Goal: Task Accomplishment & Management: Use online tool/utility

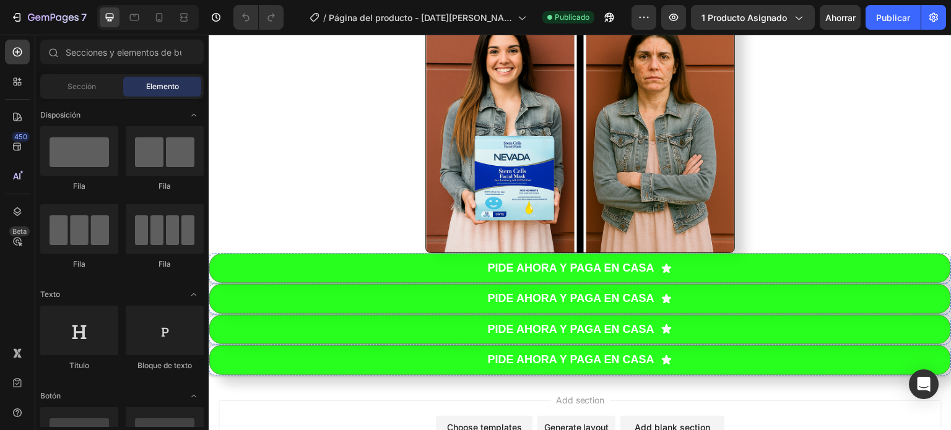
scroll to position [687, 0]
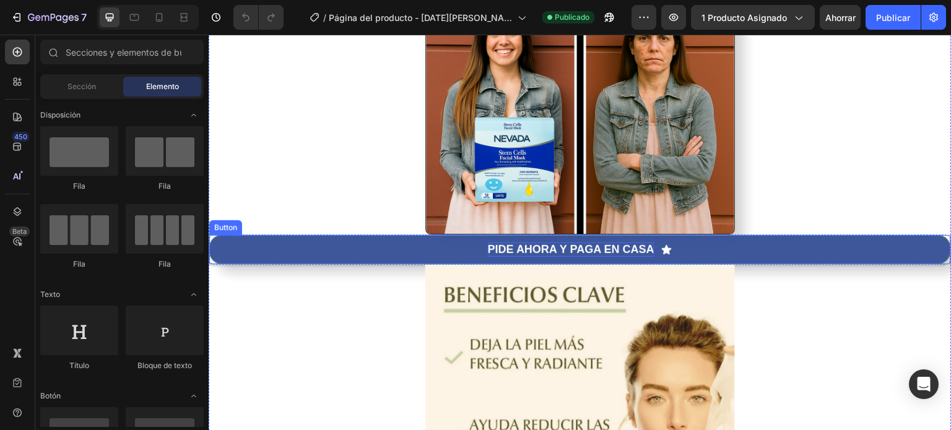
click at [602, 245] on strong "PIDE AHORA Y PAGA EN CASA" at bounding box center [571, 249] width 167 height 12
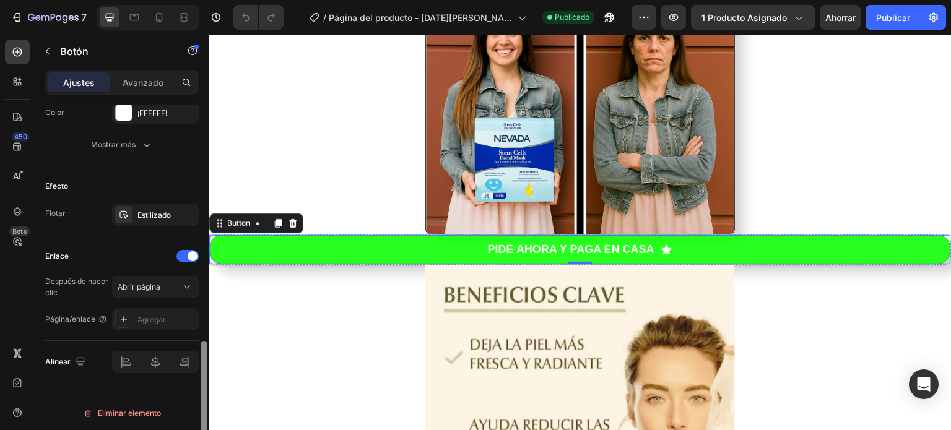
drag, startPoint x: 206, startPoint y: 189, endPoint x: 186, endPoint y: 434, distance: 246.0
click at [186, 0] on html "7 Historial de versiones / Página del producto - 24 de agosto, 23:29:04 Publica…" at bounding box center [475, 0] width 951 height 0
drag, startPoint x: 204, startPoint y: 361, endPoint x: 205, endPoint y: 399, distance: 37.8
click at [205, 399] on div at bounding box center [204, 403] width 7 height 124
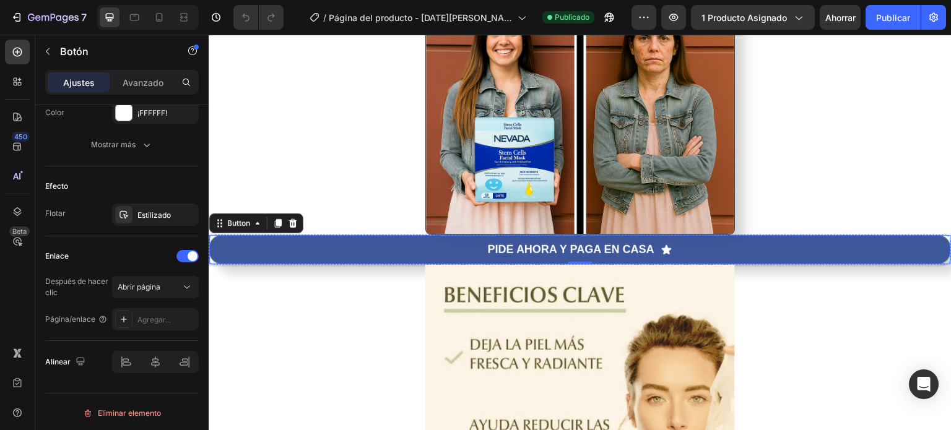
click at [478, 245] on button "PIDE AHORA Y PAGA EN CASA" at bounding box center [580, 249] width 742 height 29
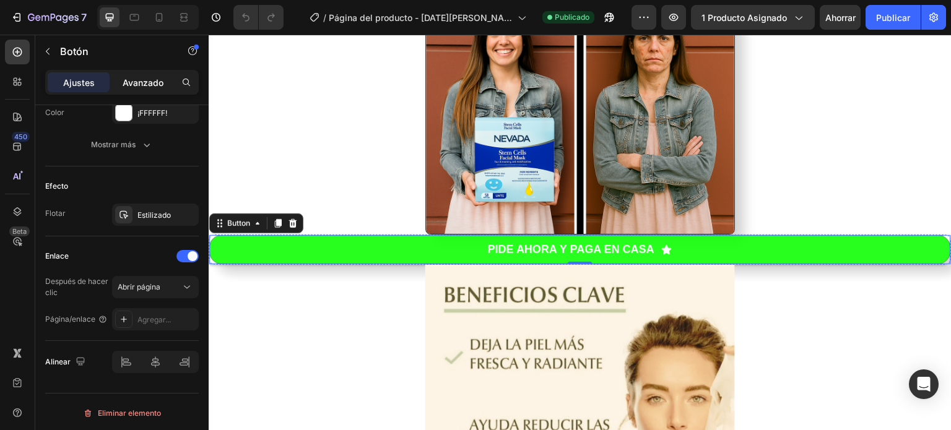
click at [150, 84] on font "Avanzado" at bounding box center [143, 82] width 41 height 11
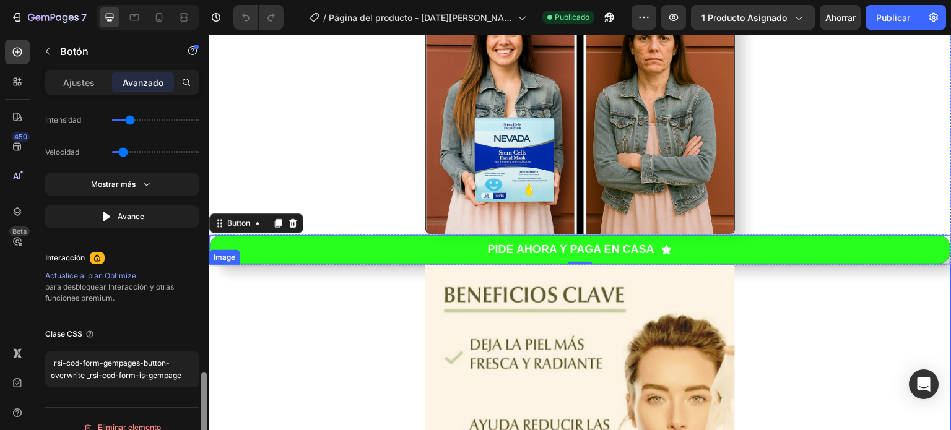
scroll to position [998, 0]
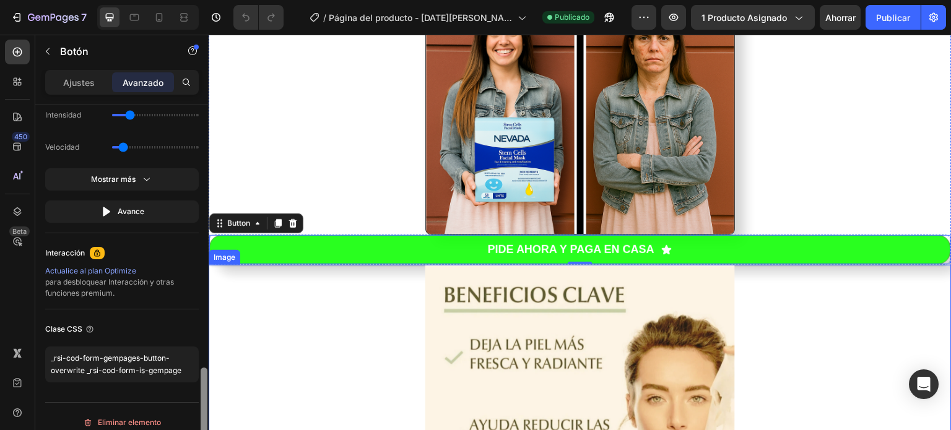
drag, startPoint x: 412, startPoint y: 335, endPoint x: 212, endPoint y: 398, distance: 210.2
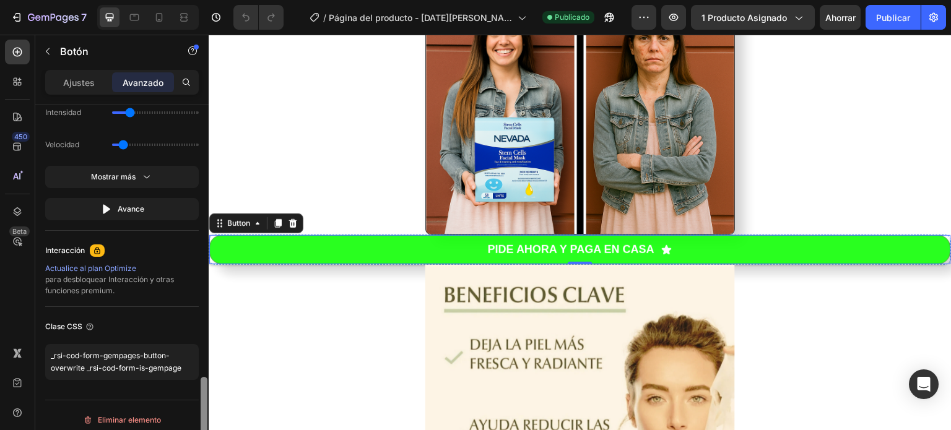
scroll to position [1007, 0]
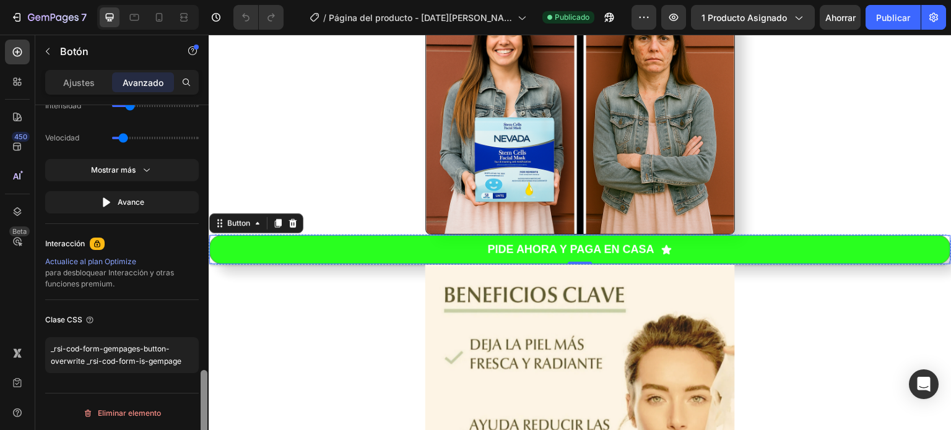
click at [192, 397] on div "Eliminar elemento" at bounding box center [122, 413] width 154 height 40
click at [183, 364] on textarea "_rsi-cod-form-gempages-button-overwrite _rsi-cod-form-is-gempage" at bounding box center [122, 356] width 154 height 36
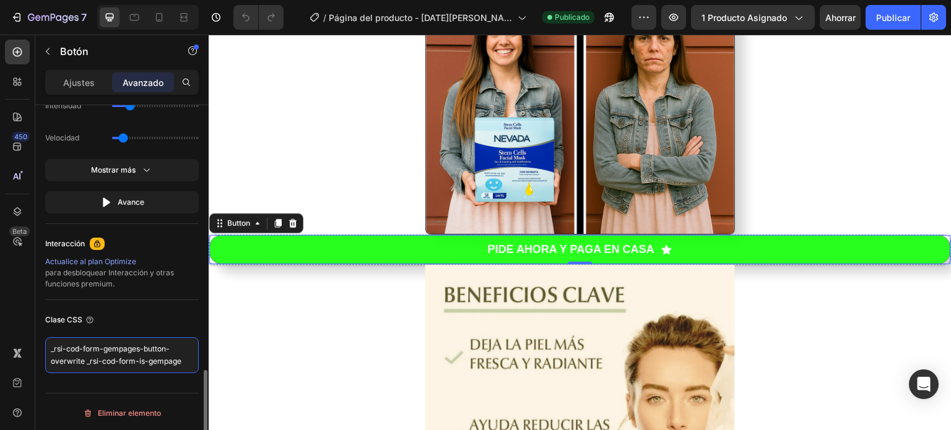
click at [183, 364] on textarea "_rsi-cod-form-gempages-button-overwrite _rsi-cod-form-is-gempage" at bounding box center [122, 356] width 154 height 36
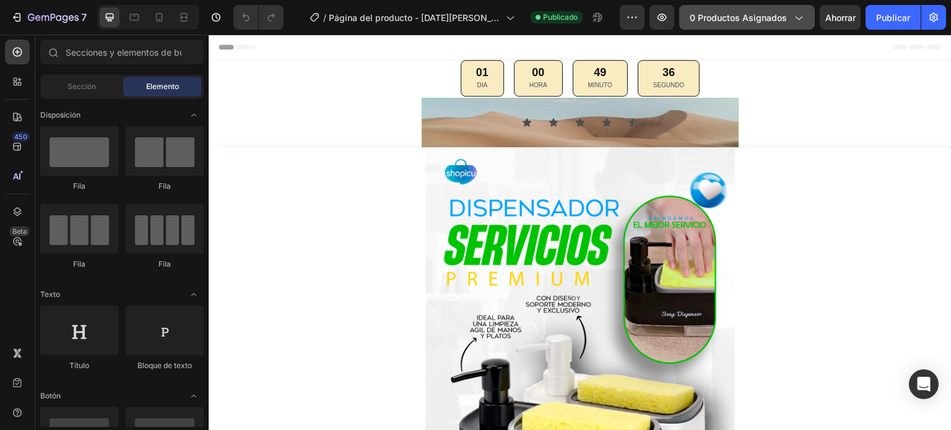
click at [798, 19] on icon "button" at bounding box center [798, 17] width 12 height 12
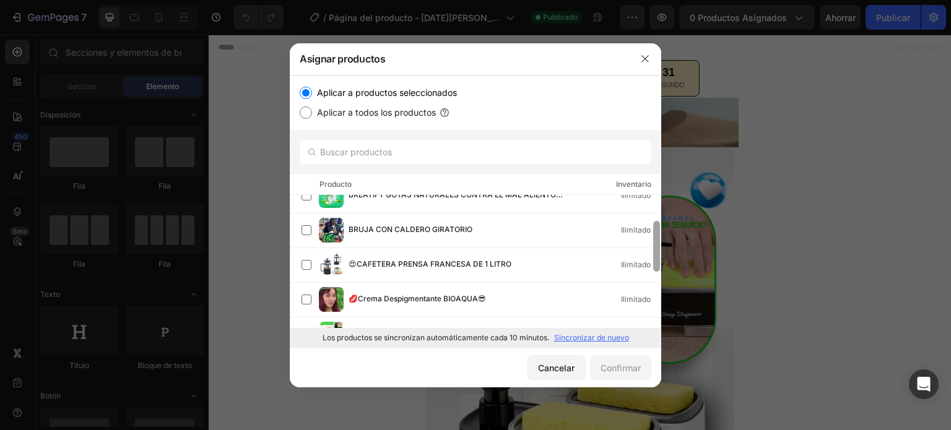
scroll to position [141, 0]
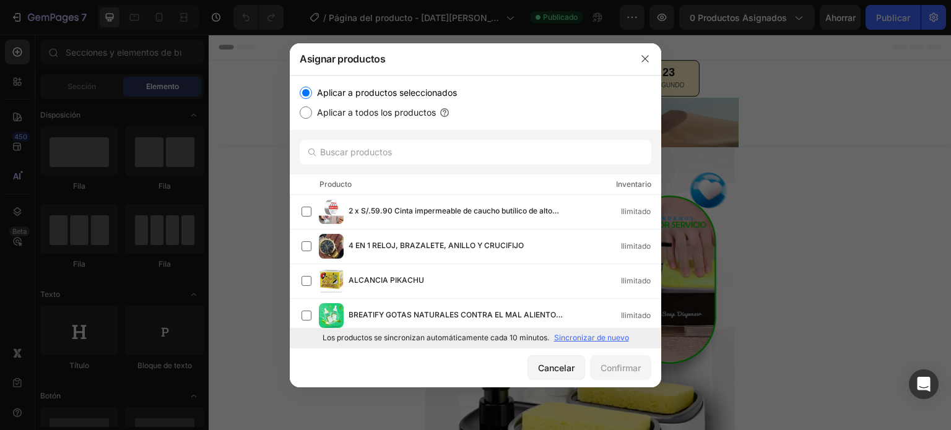
click at [657, 158] on div at bounding box center [476, 152] width 372 height 45
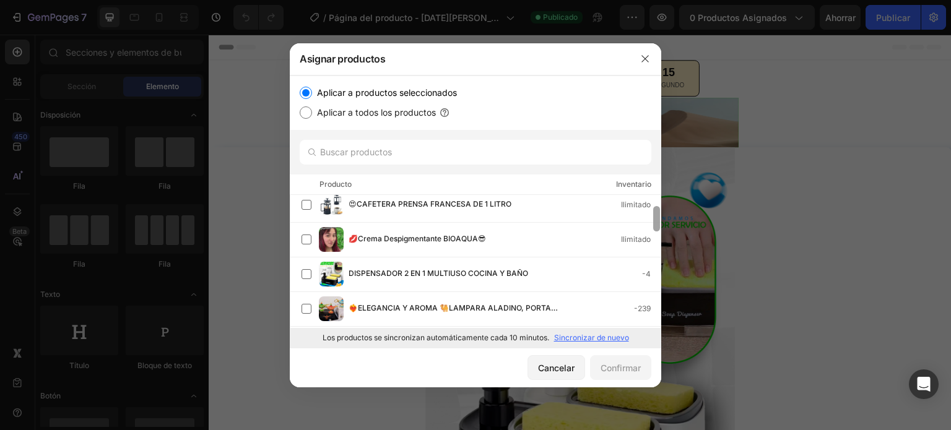
scroll to position [186, 0]
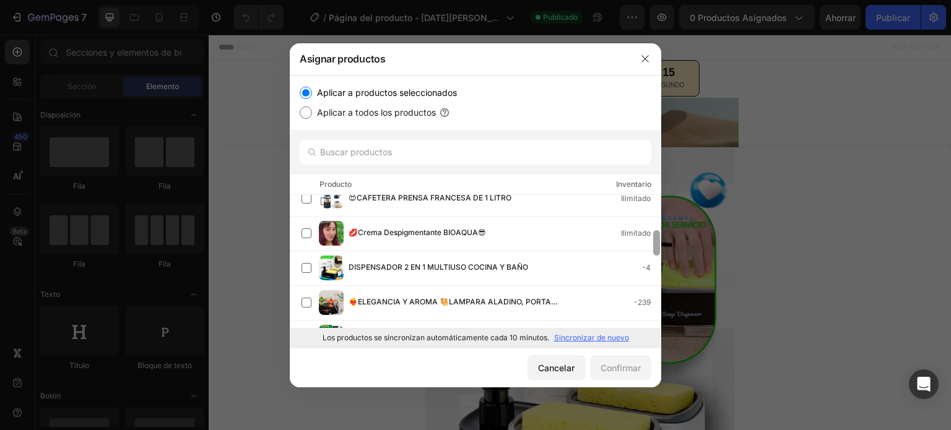
drag, startPoint x: 657, startPoint y: 196, endPoint x: 661, endPoint y: 232, distance: 36.1
click at [661, 232] on div at bounding box center [656, 261] width 9 height 133
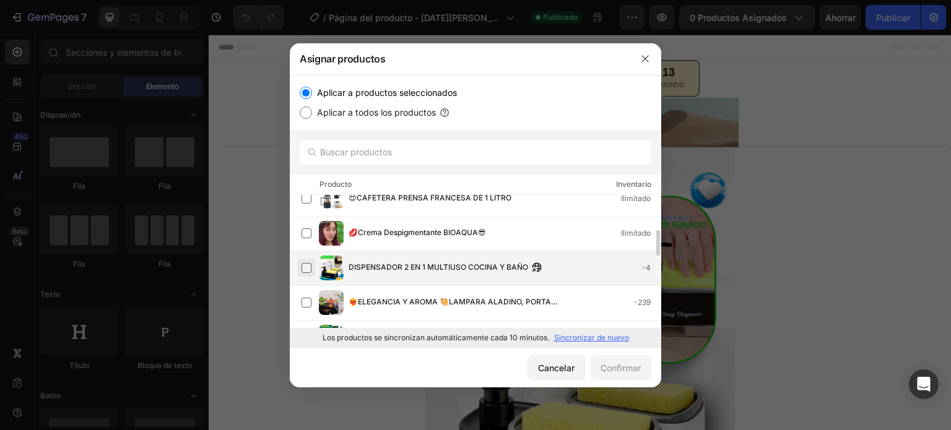
click at [305, 270] on label at bounding box center [307, 268] width 10 height 10
click at [611, 370] on font "Confirmar" at bounding box center [621, 368] width 40 height 11
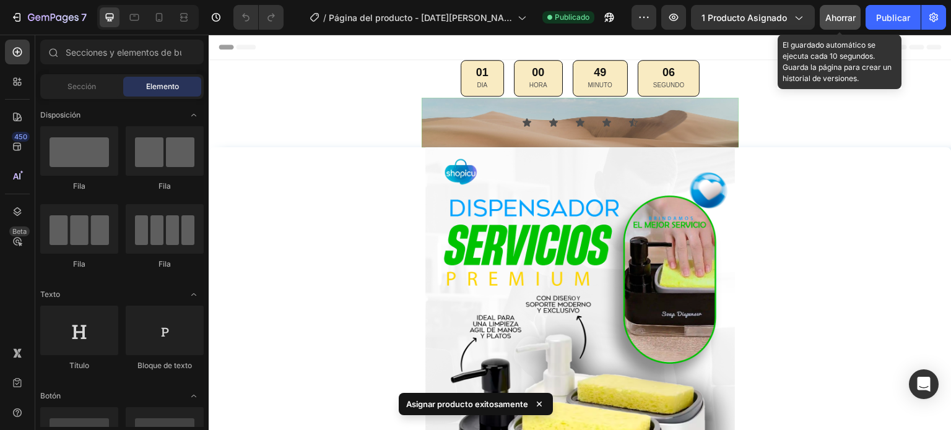
click at [845, 17] on font "Ahorrar" at bounding box center [841, 17] width 30 height 11
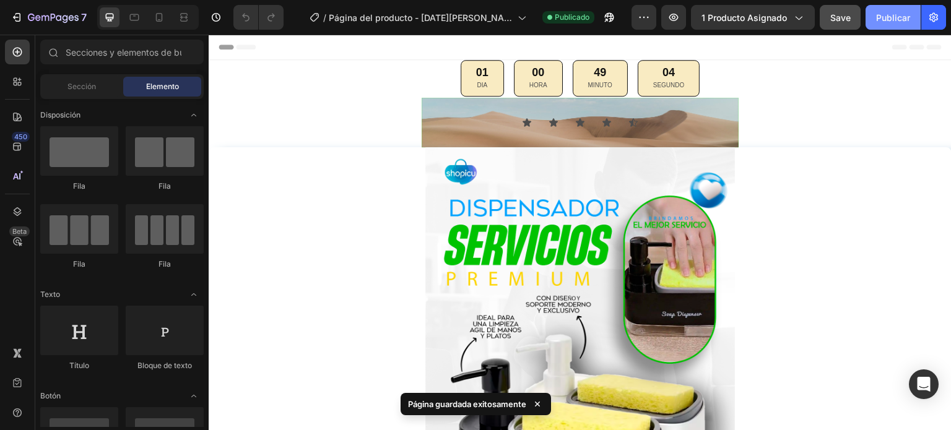
click at [878, 17] on font "Publicar" at bounding box center [893, 17] width 34 height 11
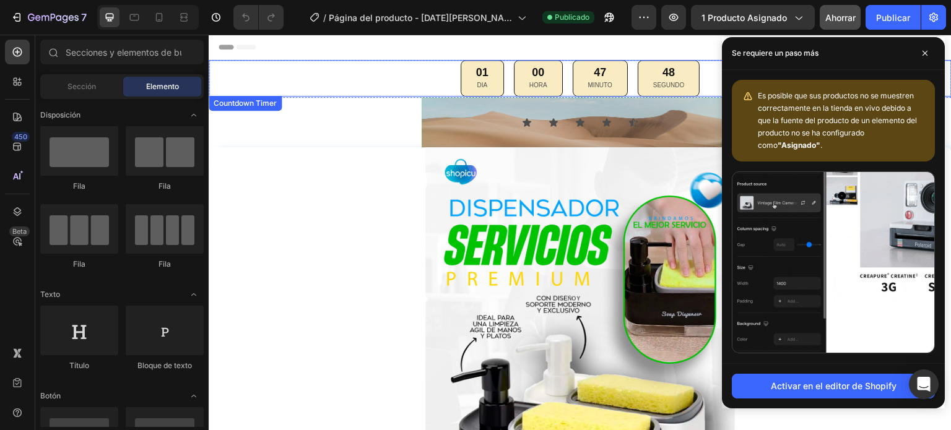
click at [255, 101] on div "Countdown Timer" at bounding box center [245, 103] width 68 height 11
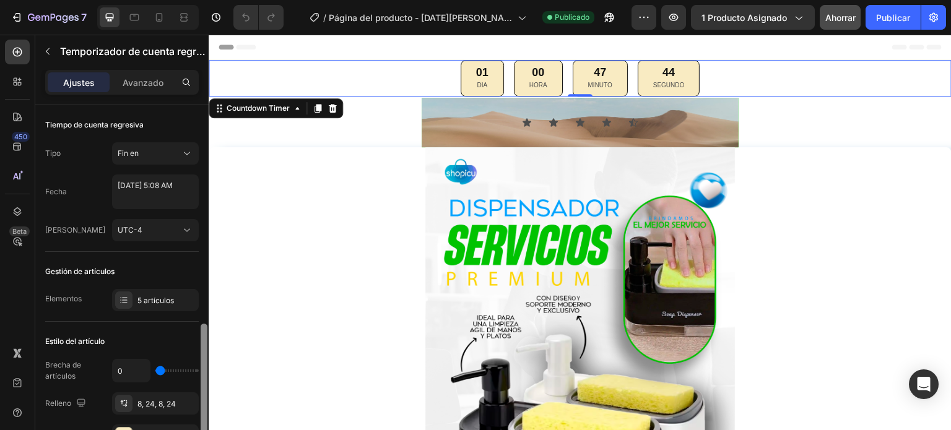
scroll to position [186, 0]
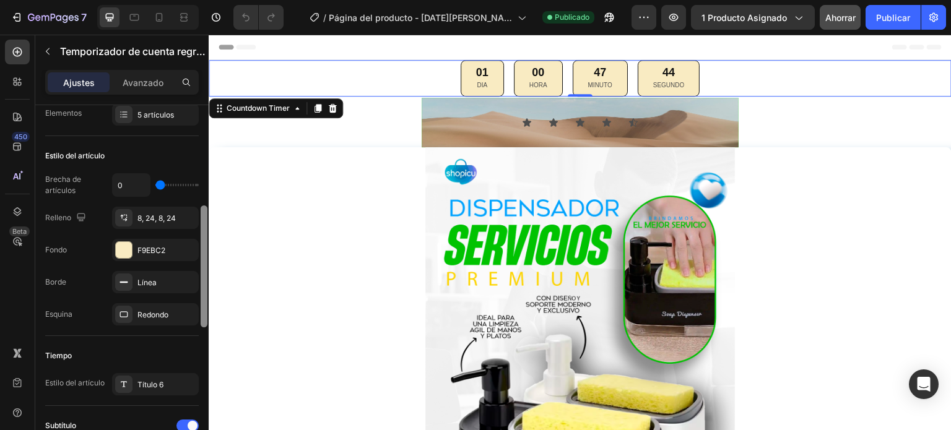
drag, startPoint x: 203, startPoint y: 123, endPoint x: 204, endPoint y: 258, distance: 135.0
click at [198, 258] on div "Tiempo de cuenta regresiva Tipo Fin en Fecha [DATE] 5:08 AM Huso horario UTC-4 …" at bounding box center [121, 285] width 173 height 360
click at [205, 279] on div at bounding box center [203, 313] width 9 height 360
click at [204, 217] on div at bounding box center [204, 267] width 7 height 122
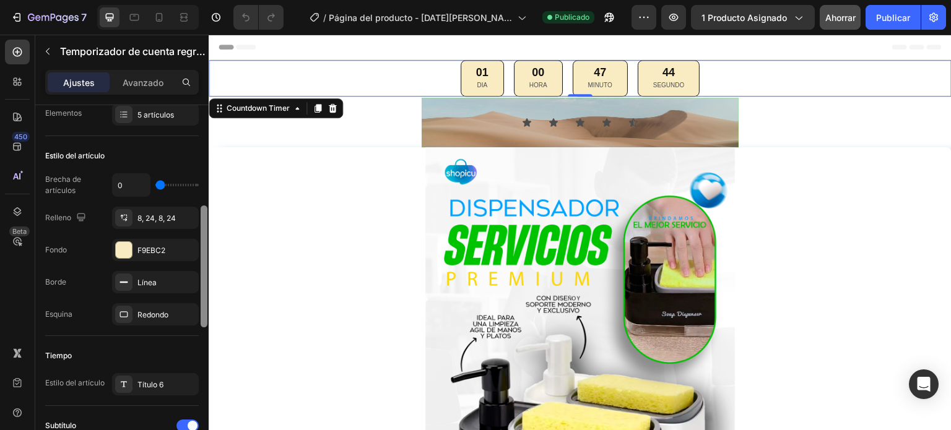
click at [208, 227] on div at bounding box center [203, 313] width 9 height 360
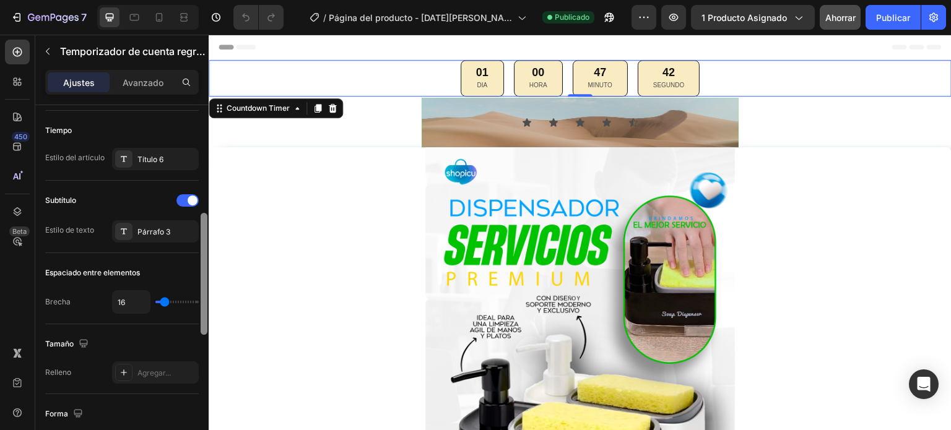
drag, startPoint x: 204, startPoint y: 258, endPoint x: 208, endPoint y: 295, distance: 37.4
click at [208, 295] on div at bounding box center [203, 262] width 9 height 360
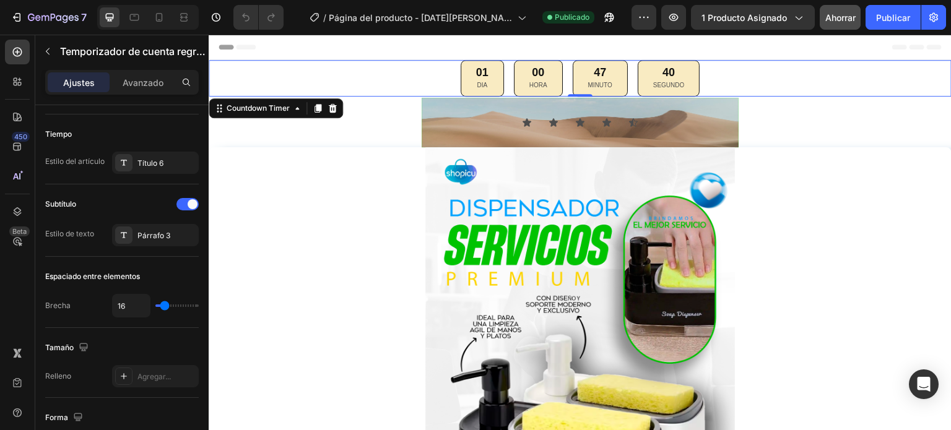
scroll to position [701, 0]
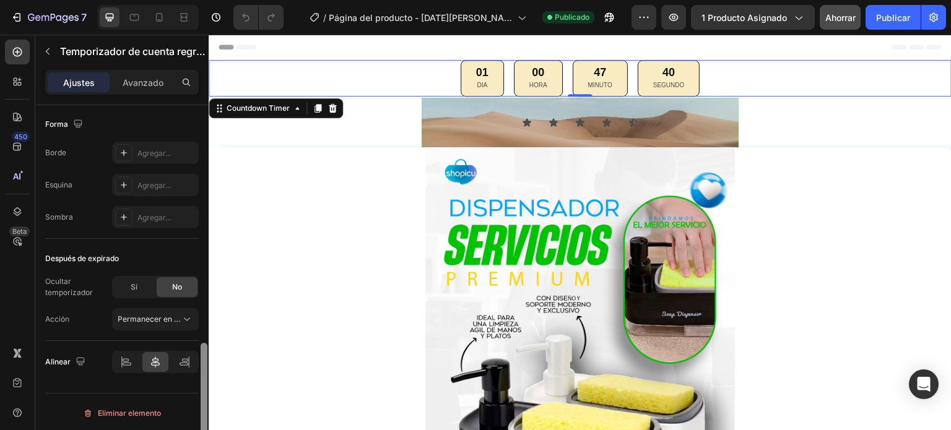
click at [208, 299] on div at bounding box center [203, 285] width 9 height 360
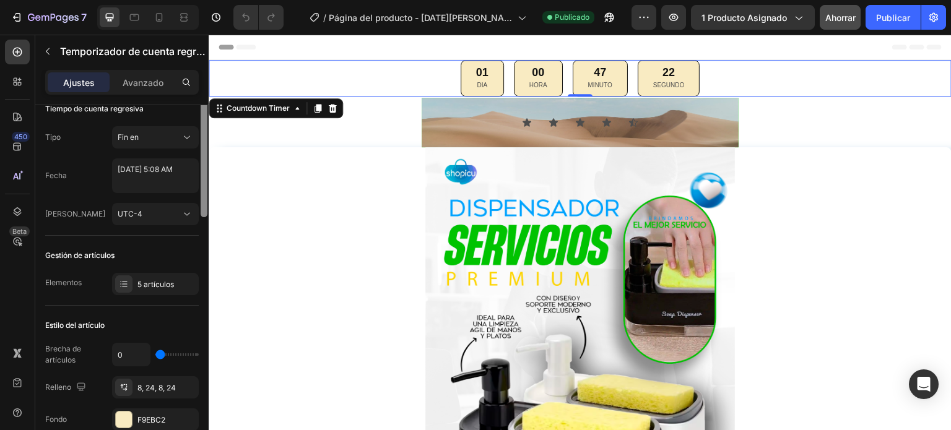
scroll to position [5, 0]
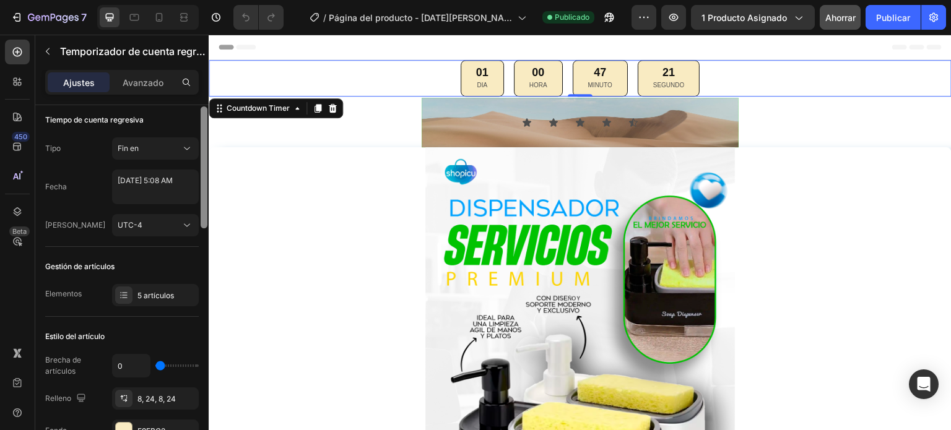
drag, startPoint x: 414, startPoint y: 397, endPoint x: 209, endPoint y: 115, distance: 349.0
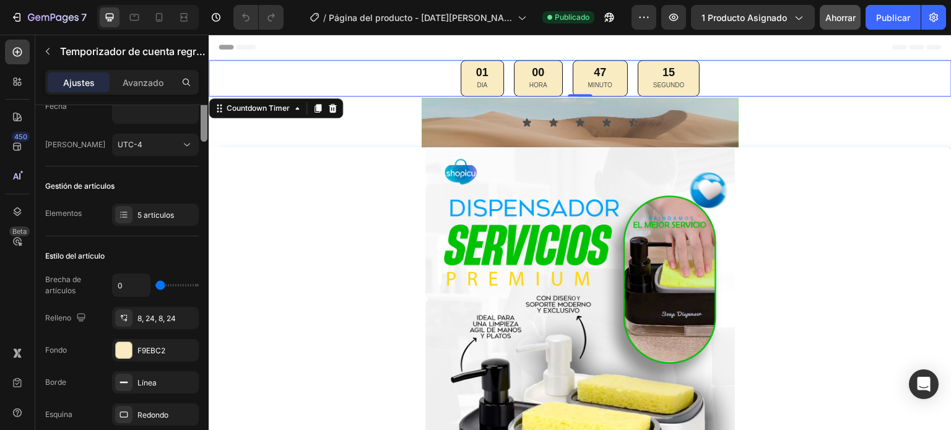
scroll to position [0, 0]
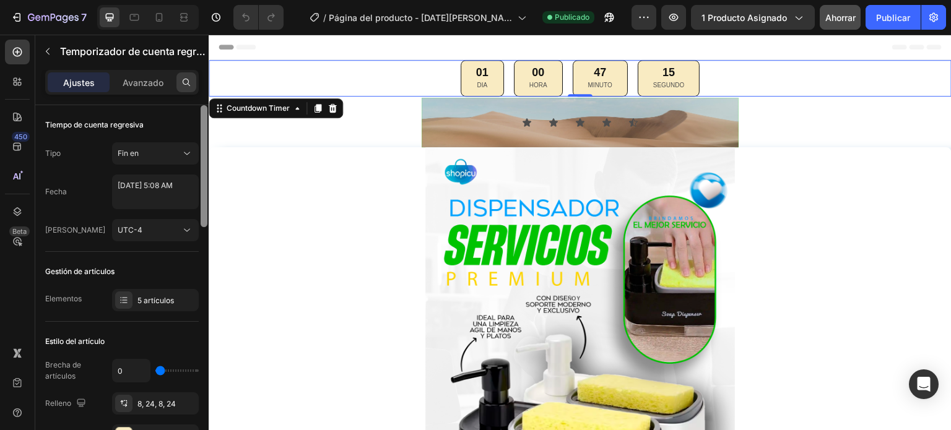
drag, startPoint x: 204, startPoint y: 153, endPoint x: 194, endPoint y: 90, distance: 63.2
click at [203, 92] on div "Ajustes Avanzado Tiempo de cuenta regresiva Tipo Fin en Fecha [DATE] 5:08 AM Hu…" at bounding box center [121, 268] width 173 height 396
click at [166, 82] on div "Avanzado" at bounding box center [143, 82] width 62 height 20
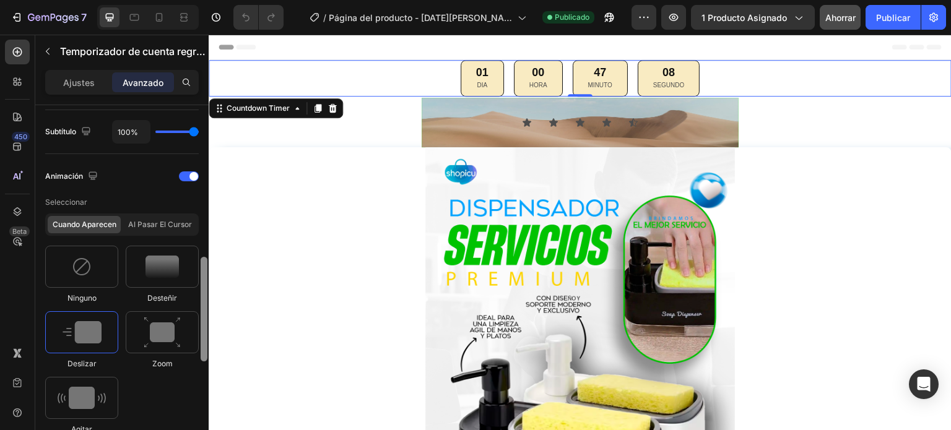
scroll to position [500, 0]
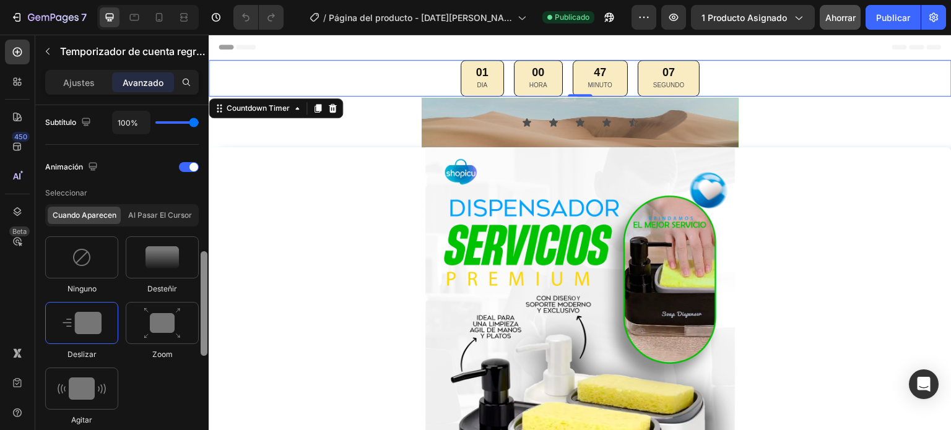
drag, startPoint x: 203, startPoint y: 133, endPoint x: 207, endPoint y: 279, distance: 146.2
click at [207, 279] on div at bounding box center [203, 285] width 9 height 360
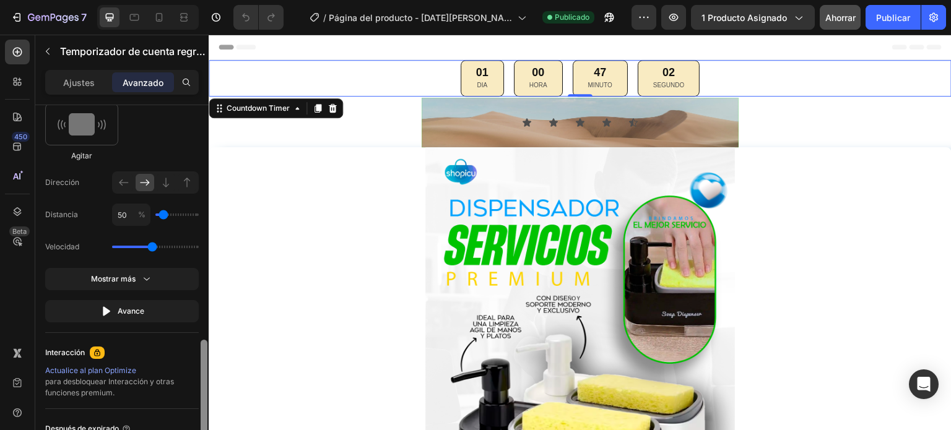
scroll to position [794, 0]
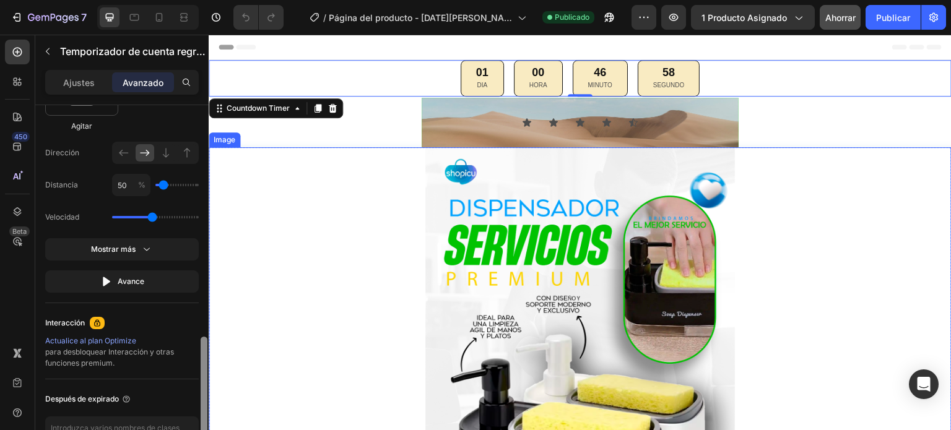
drag, startPoint x: 412, startPoint y: 313, endPoint x: 209, endPoint y: 390, distance: 216.6
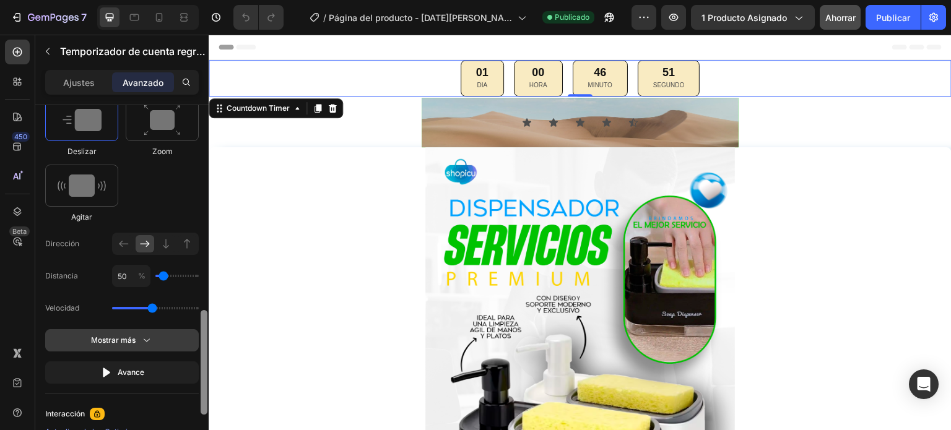
scroll to position [707, 0]
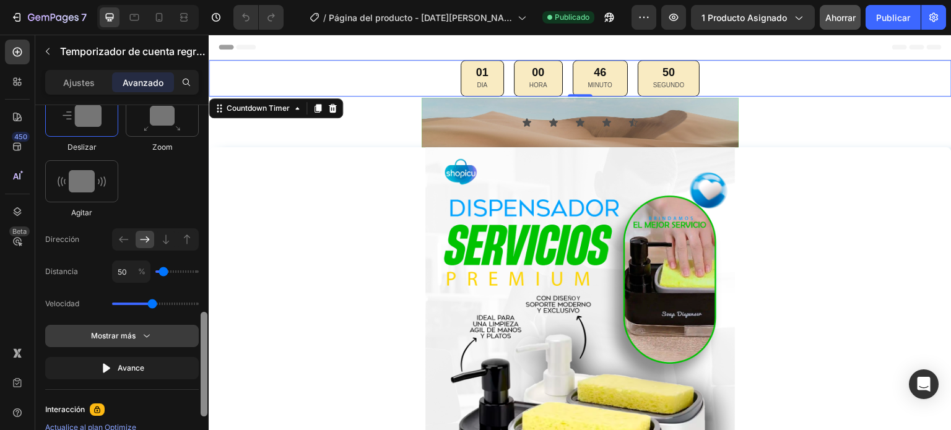
click at [153, 357] on button "Mostrar más" at bounding box center [122, 368] width 154 height 22
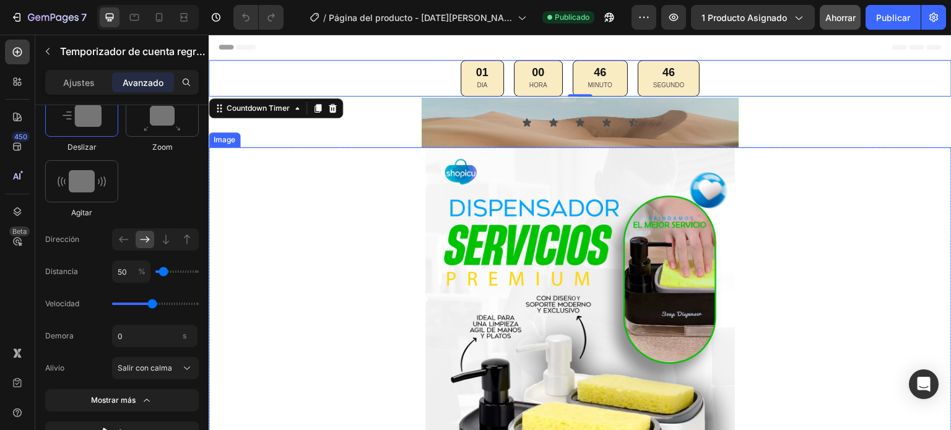
scroll to position [811, 0]
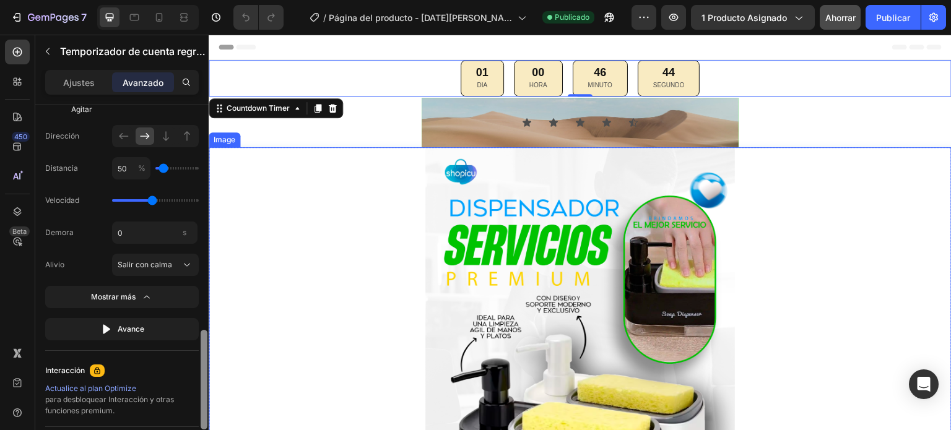
drag, startPoint x: 203, startPoint y: 330, endPoint x: 208, endPoint y: 137, distance: 192.7
click at [208, 137] on div at bounding box center [203, 285] width 9 height 360
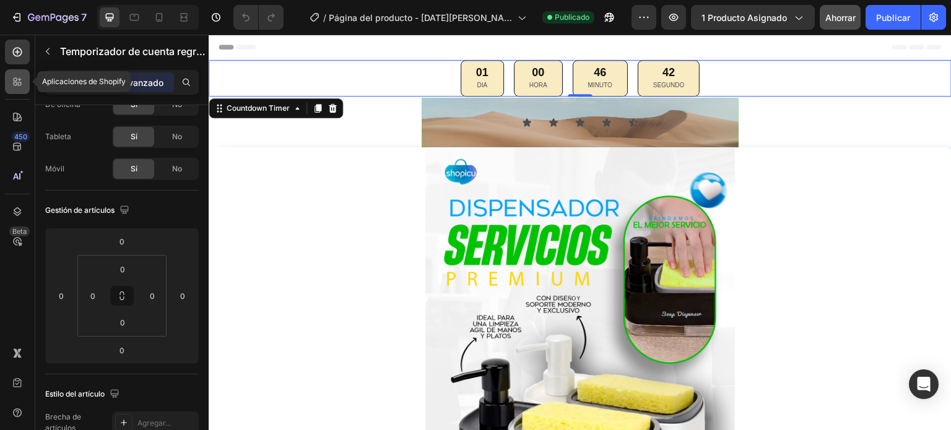
click at [20, 87] on icon at bounding box center [17, 82] width 12 height 12
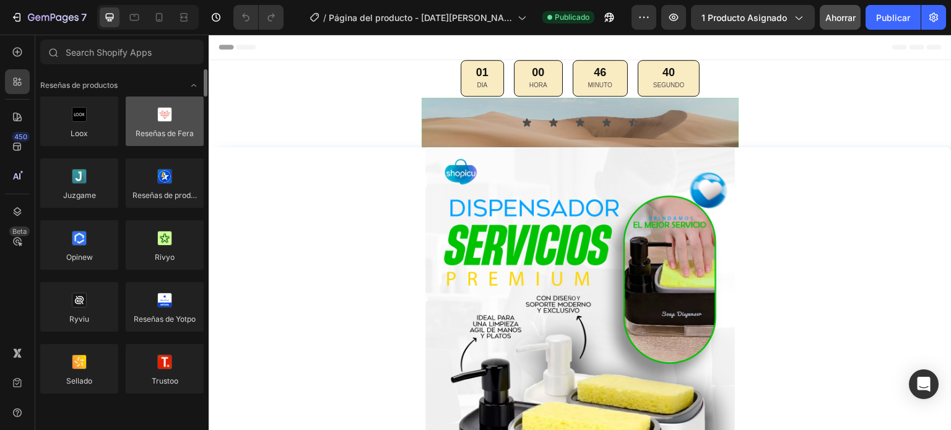
drag, startPoint x: 20, startPoint y: 87, endPoint x: 128, endPoint y: 108, distance: 109.9
click at [128, 108] on div "450 Beta Sections(18) Elementos(84) Sección de héroes Detalle del producto Marc…" at bounding box center [104, 233] width 209 height 396
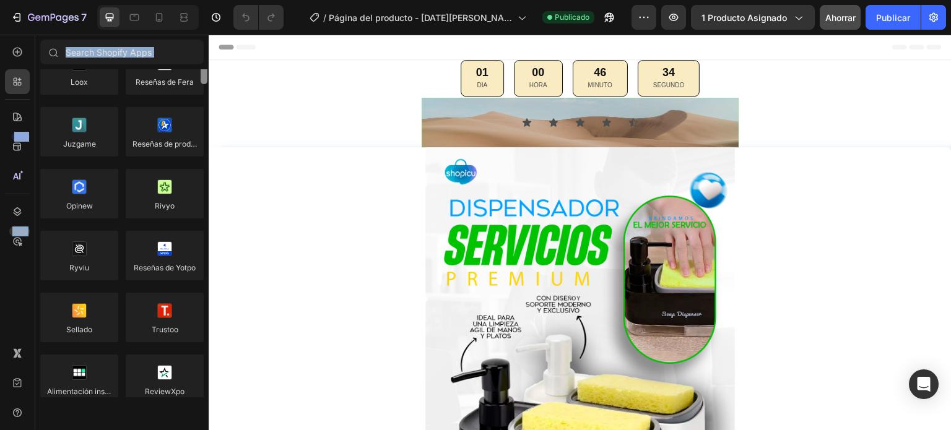
scroll to position [0, 0]
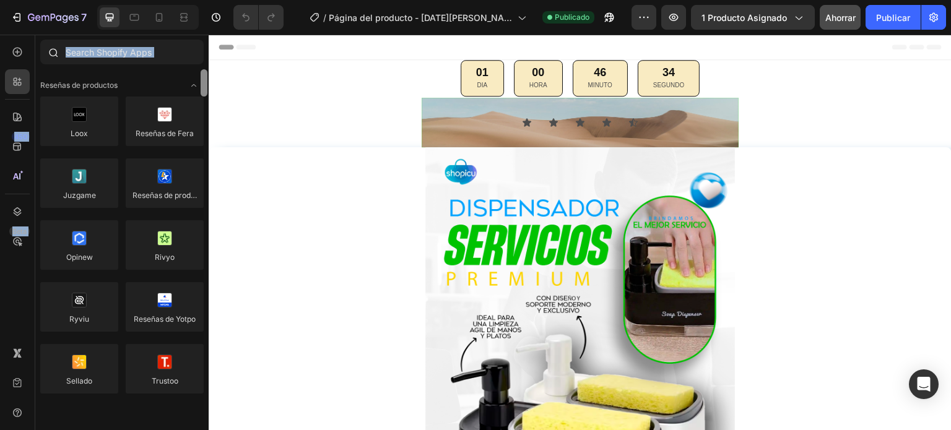
drag, startPoint x: 203, startPoint y: 82, endPoint x: 199, endPoint y: 64, distance: 17.6
click at [199, 64] on div "Sections(18) Elementos(84) Sección de héroes Detalle del producto Marcas Insign…" at bounding box center [121, 219] width 173 height 358
click at [19, 77] on icon at bounding box center [17, 82] width 12 height 12
click at [17, 86] on icon at bounding box center [17, 82] width 12 height 12
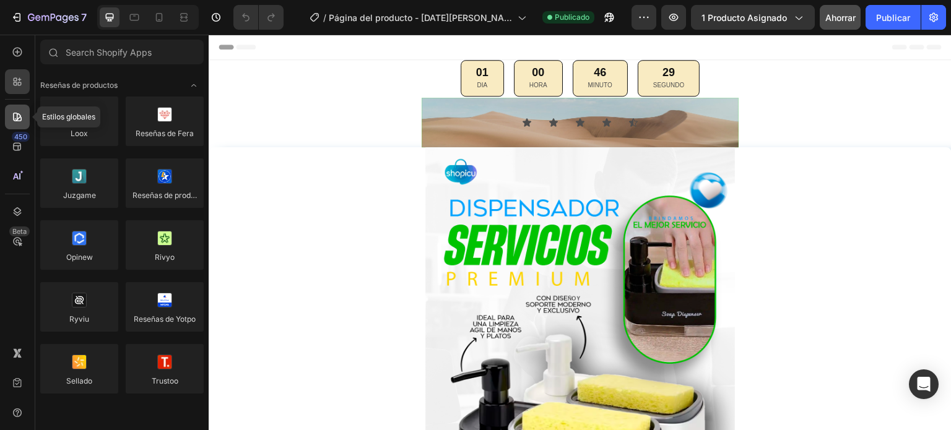
click at [17, 113] on icon at bounding box center [17, 117] width 9 height 9
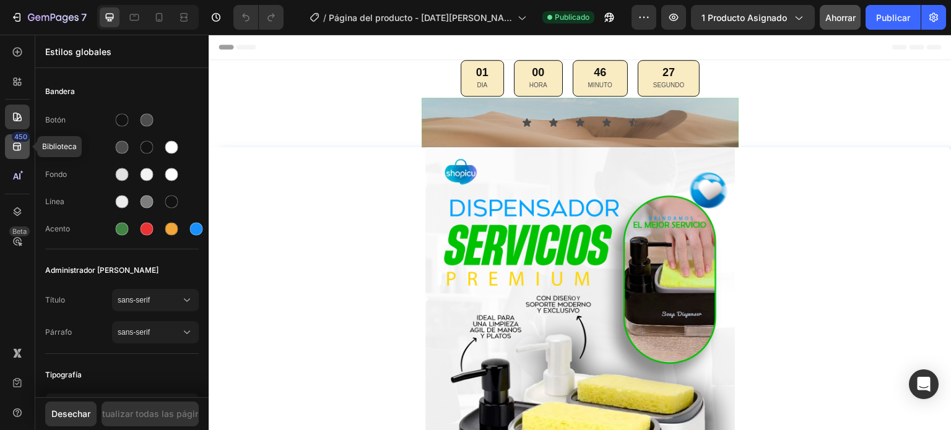
click at [17, 136] on font "450" at bounding box center [20, 137] width 13 height 9
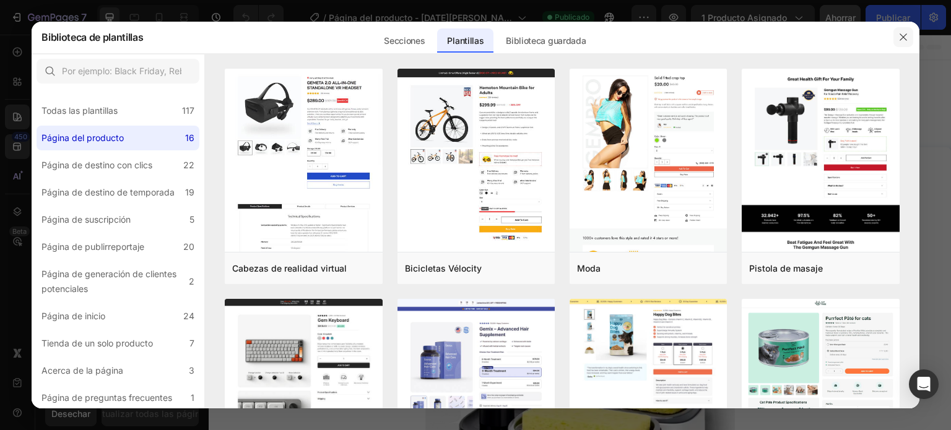
click at [0, 128] on div at bounding box center [475, 215] width 951 height 430
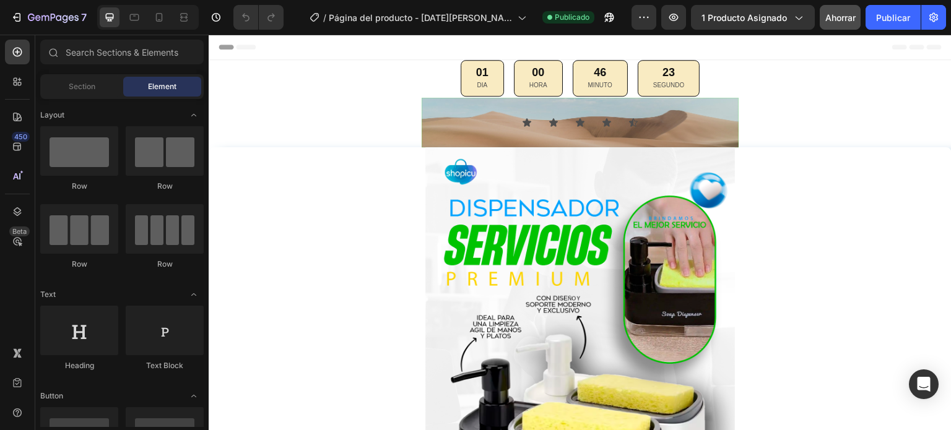
click at [902, 37] on div "Header" at bounding box center [580, 47] width 723 height 25
click at [22, 151] on icon at bounding box center [17, 147] width 12 height 12
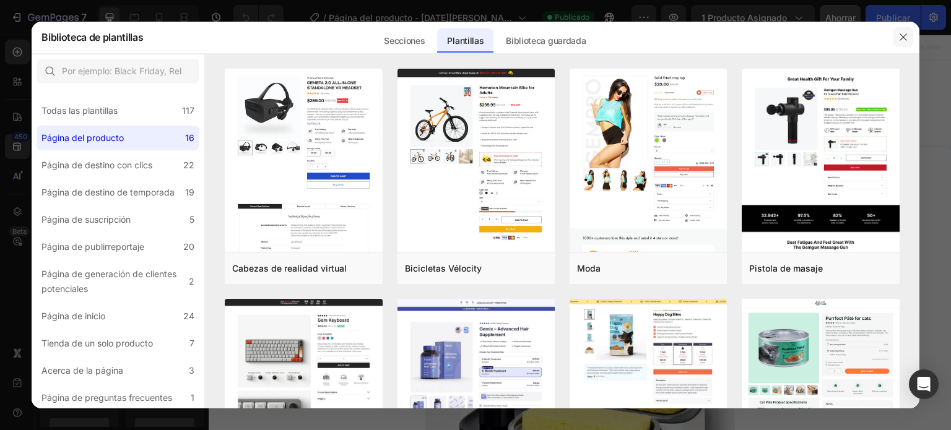
click at [906, 35] on icon "button" at bounding box center [904, 37] width 10 height 10
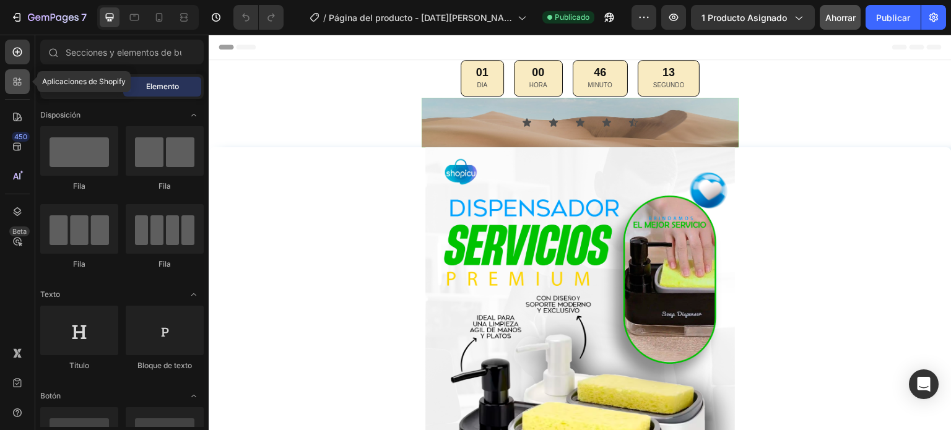
click at [20, 80] on icon at bounding box center [17, 82] width 12 height 12
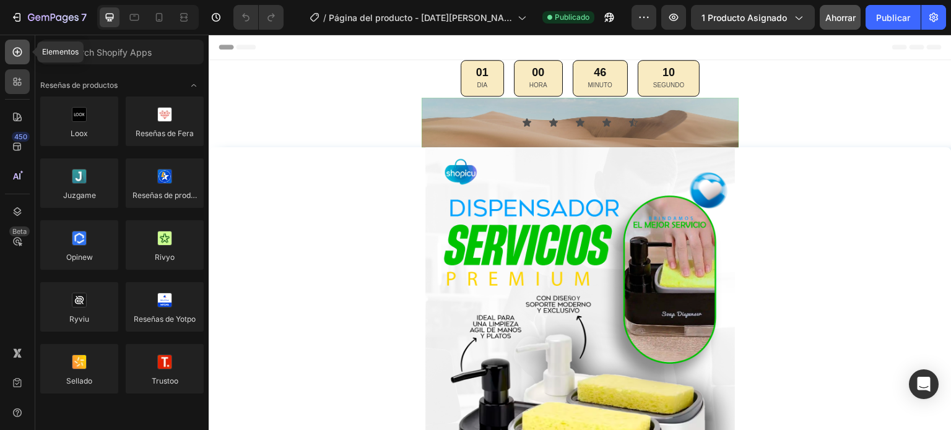
click at [16, 52] on icon at bounding box center [17, 52] width 5 height 5
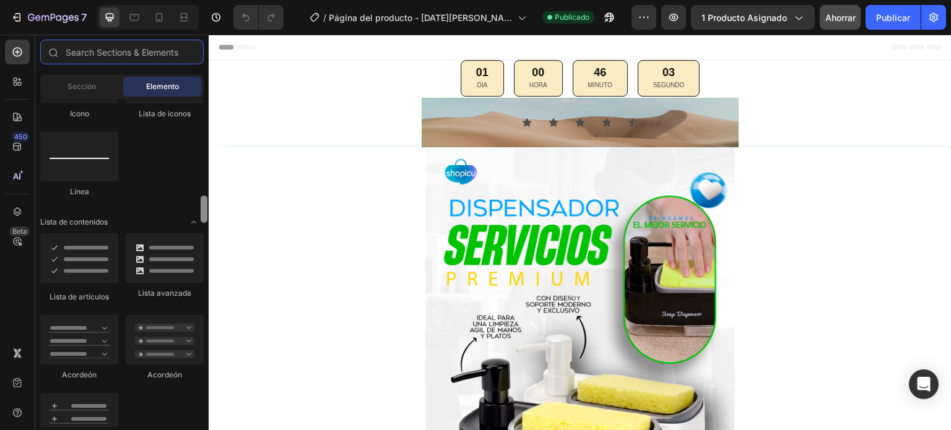
scroll to position [927, 0]
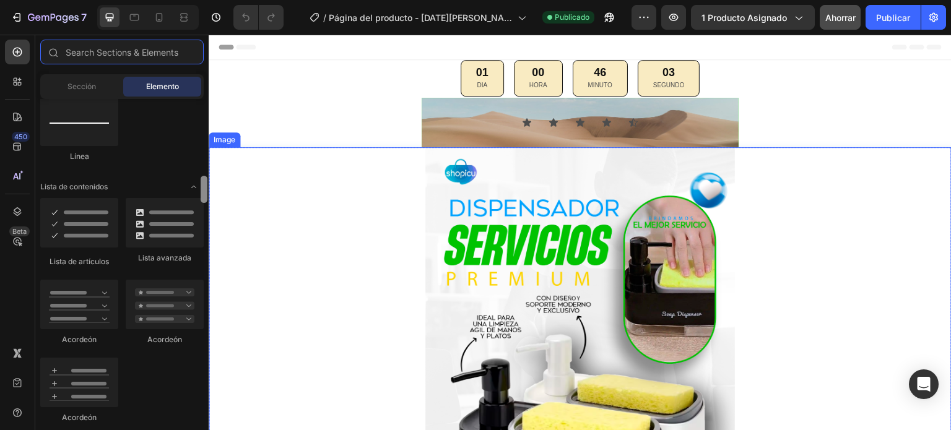
drag, startPoint x: 412, startPoint y: 143, endPoint x: 209, endPoint y: 207, distance: 213.5
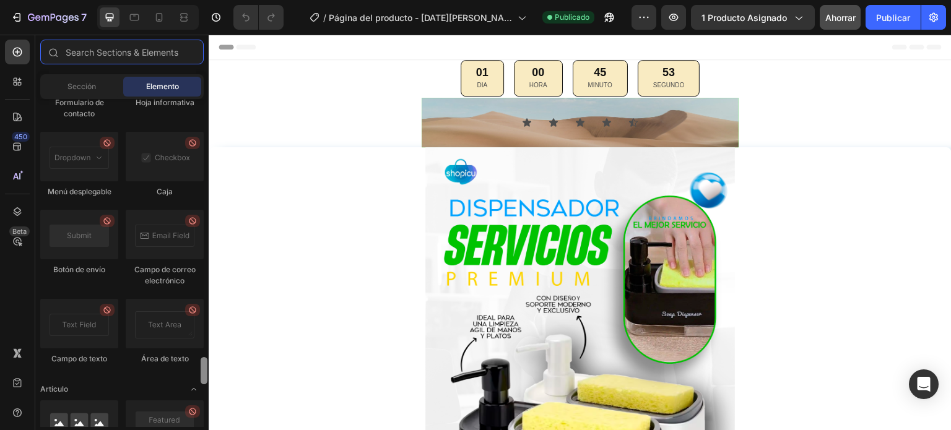
scroll to position [3614, 0]
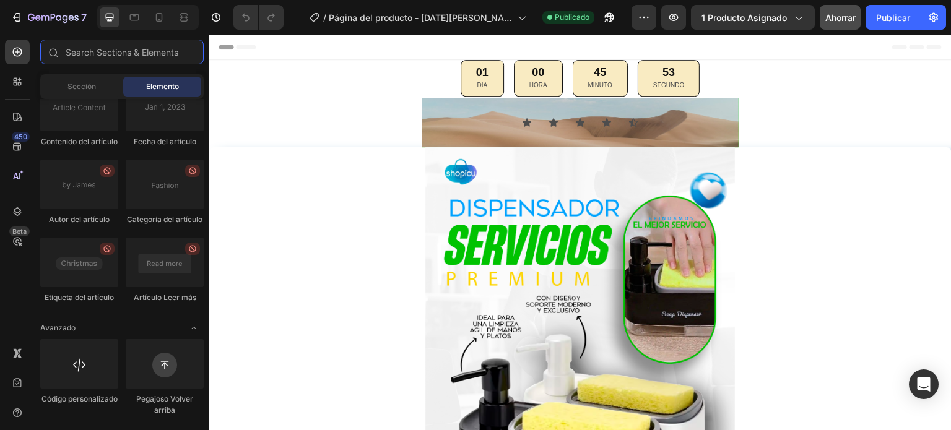
drag, startPoint x: 203, startPoint y: 318, endPoint x: 211, endPoint y: 442, distance: 124.1
click at [211, 0] on html "7 Version history / Página del producto - [DATE][PERSON_NAME] 00:50:04 Publicad…" at bounding box center [475, 0] width 951 height 0
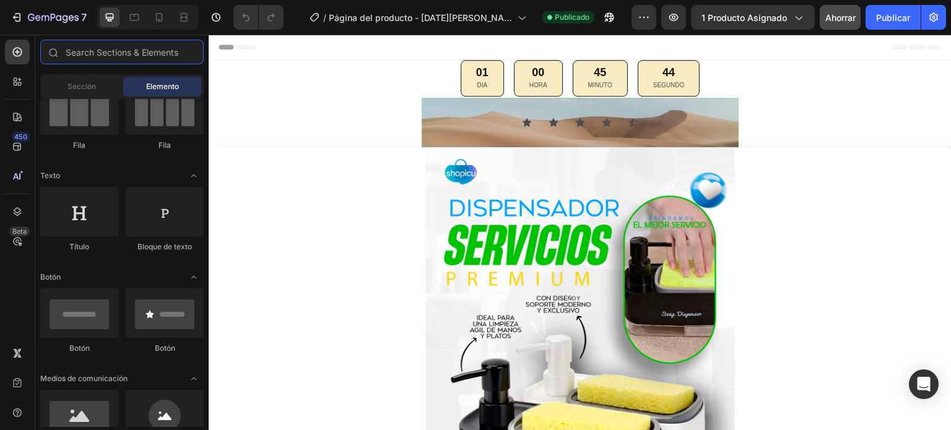
scroll to position [0, 0]
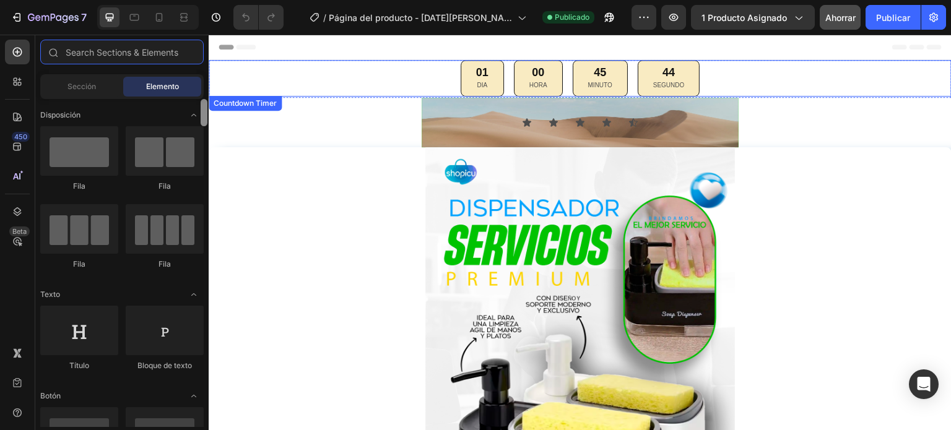
drag, startPoint x: 414, startPoint y: 453, endPoint x: 209, endPoint y: 55, distance: 447.9
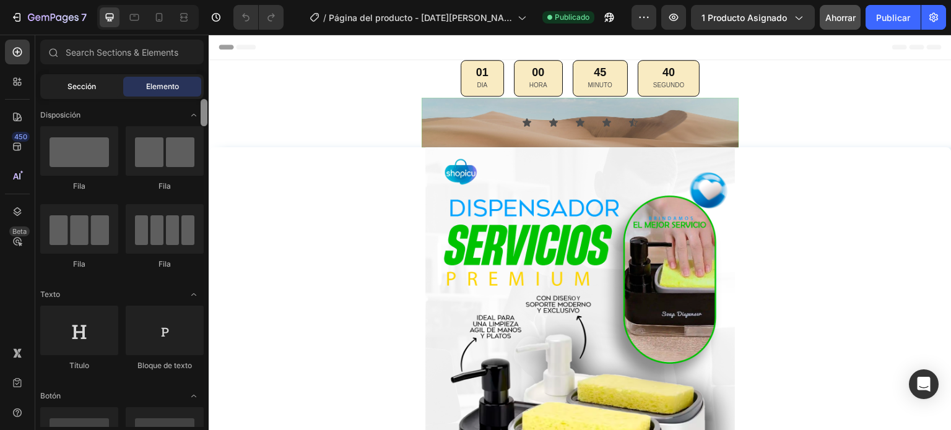
click at [99, 96] on div "Sección" at bounding box center [82, 87] width 78 height 20
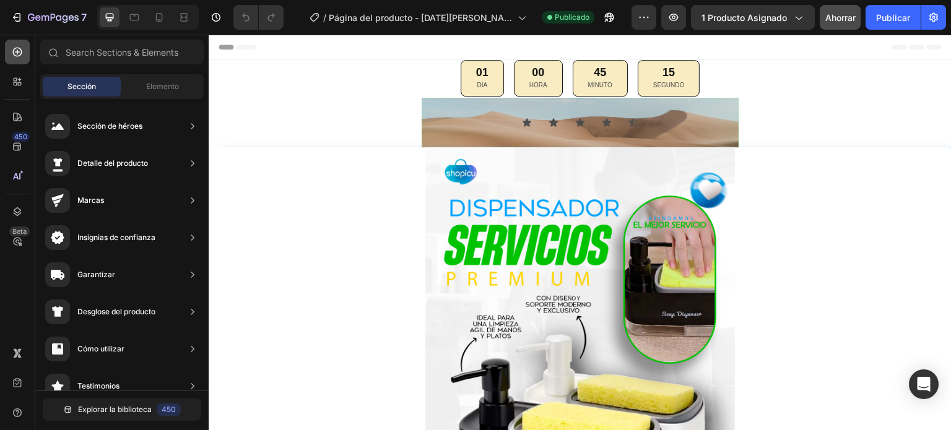
click at [20, 56] on icon at bounding box center [17, 52] width 12 height 12
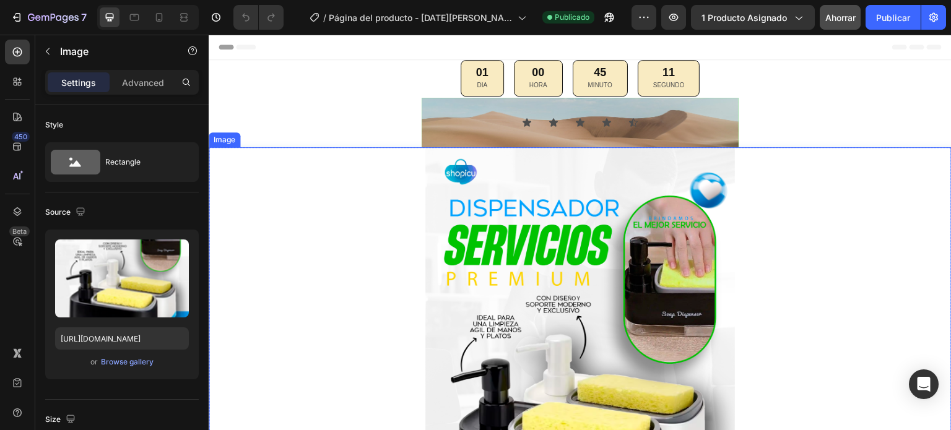
click at [331, 155] on div at bounding box center [580, 379] width 743 height 464
click at [903, 11] on font "Publicar" at bounding box center [893, 17] width 34 height 13
click at [350, 258] on div at bounding box center [580, 379] width 743 height 464
